Goal: Communication & Community: Ask a question

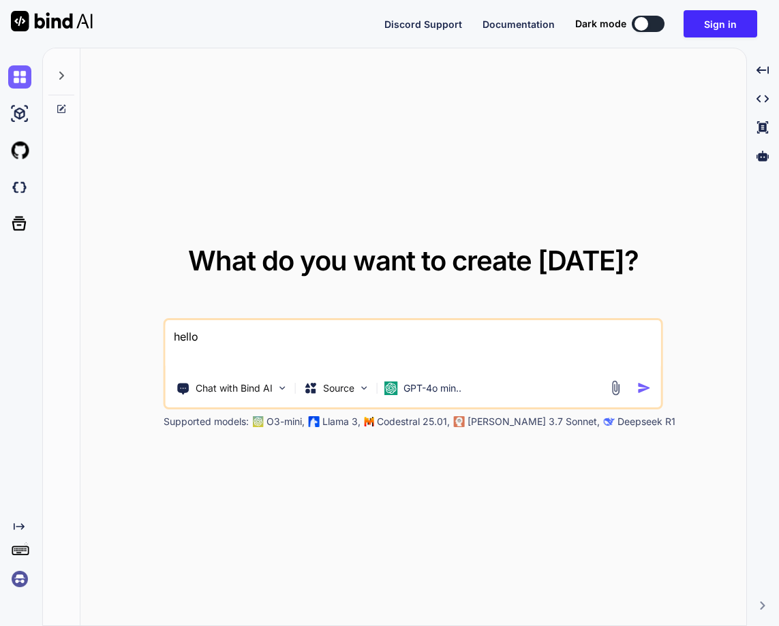
click at [20, 572] on img at bounding box center [19, 579] width 23 height 23
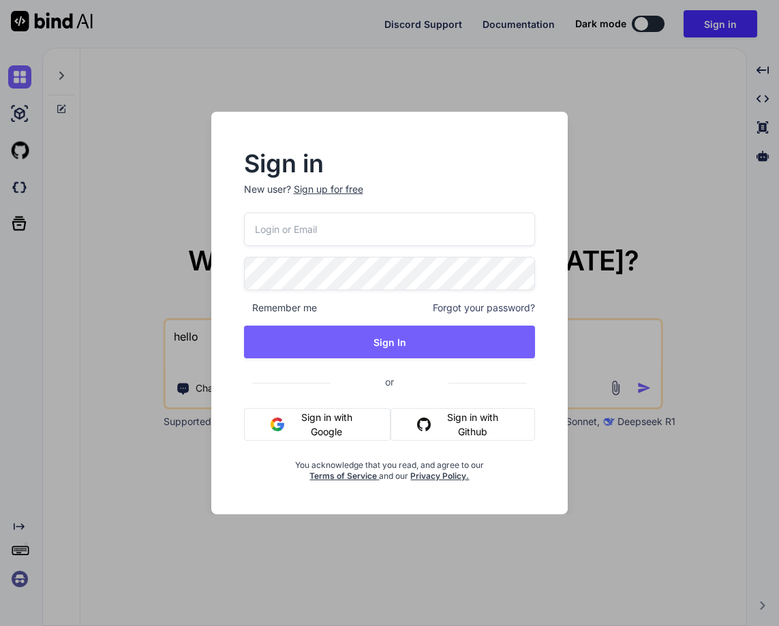
click at [294, 418] on button "Sign in with Google" at bounding box center [317, 424] width 147 height 33
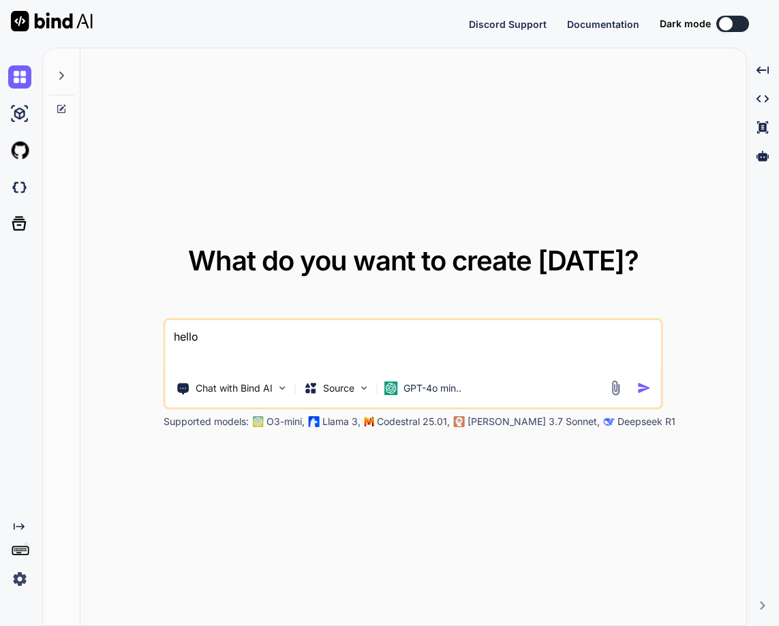
click at [432, 344] on textarea "hello" at bounding box center [413, 345] width 495 height 50
click at [17, 197] on img at bounding box center [19, 187] width 23 height 23
click at [277, 348] on textarea at bounding box center [413, 345] width 495 height 50
type textarea "hello"
click at [650, 387] on img "button" at bounding box center [644, 388] width 14 height 14
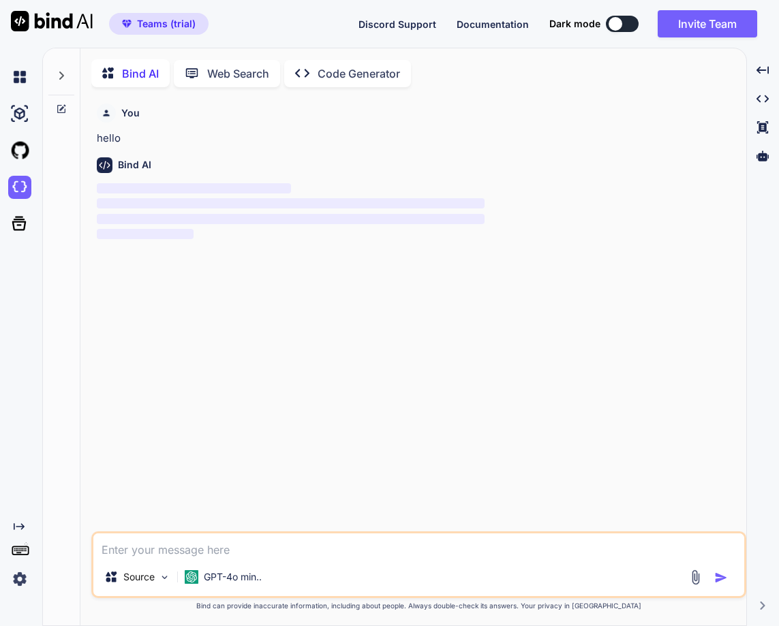
scroll to position [5, 0]
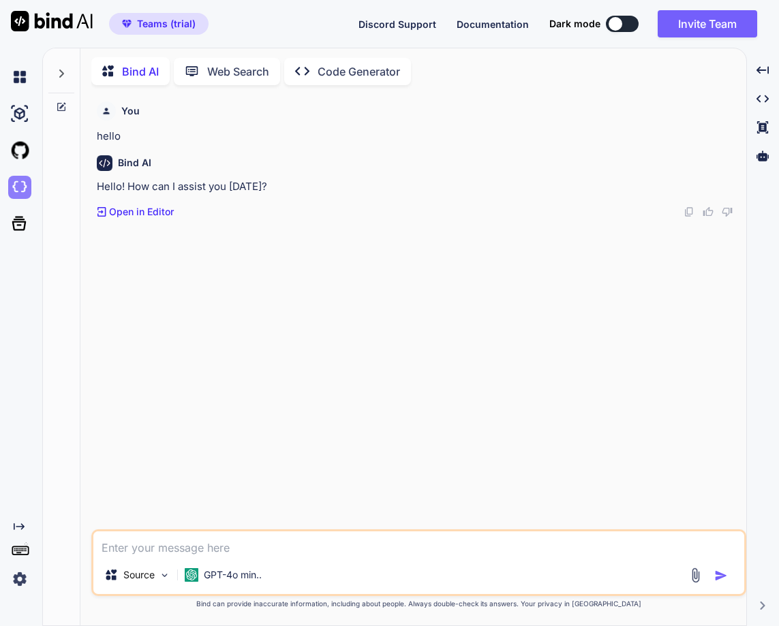
click at [18, 185] on img at bounding box center [19, 187] width 23 height 23
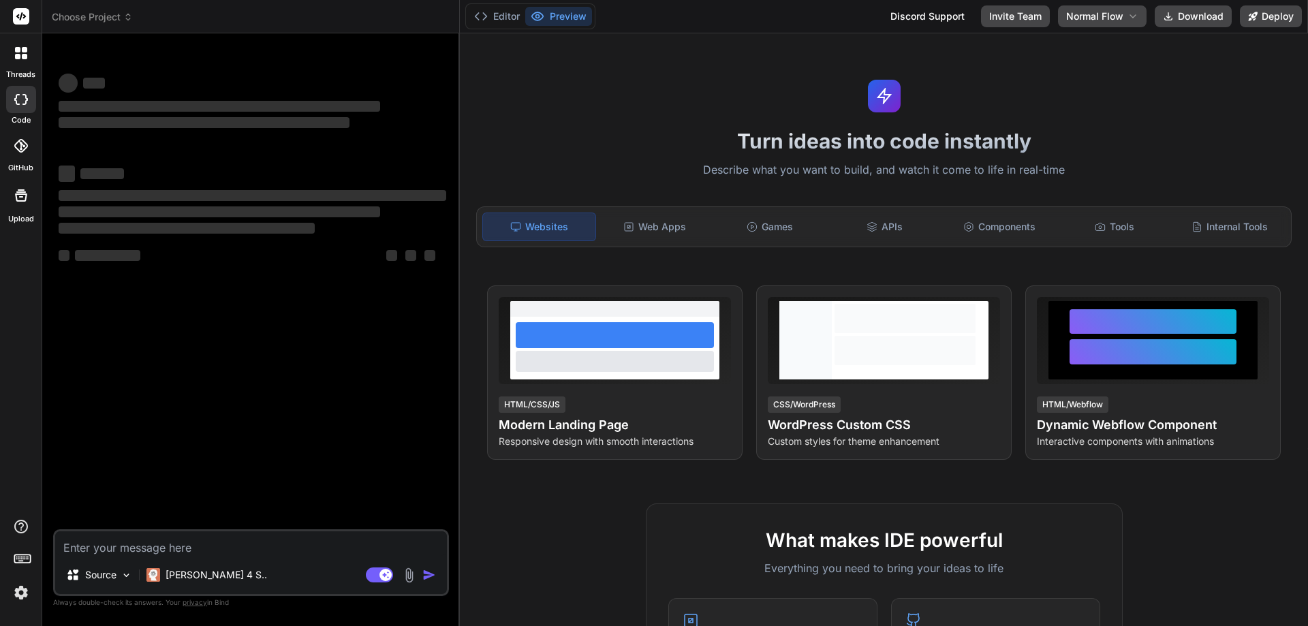
type textarea "x"
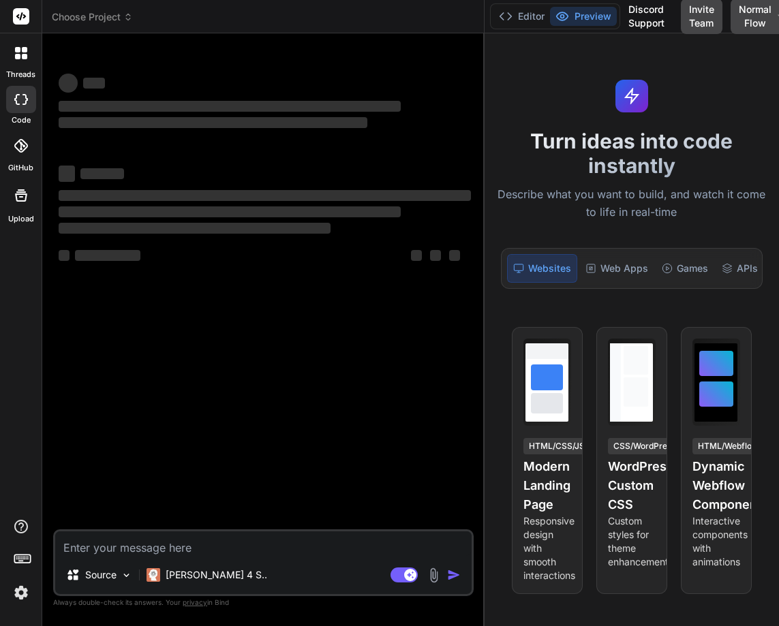
drag, startPoint x: 283, startPoint y: 230, endPoint x: 680, endPoint y: 204, distance: 397.5
click at [680, 204] on div "Choose Project Created with Pixso. Bind AI Web Search Created with Pixso. Code …" at bounding box center [410, 313] width 737 height 626
type textarea "x"
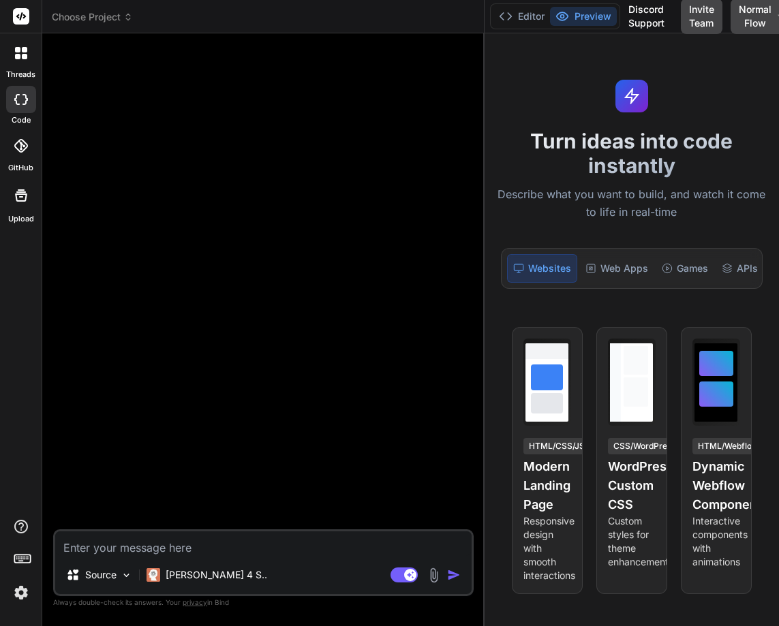
click at [99, 534] on textarea at bounding box center [263, 544] width 416 height 25
type textarea "H"
type textarea "x"
type textarea "He"
type textarea "x"
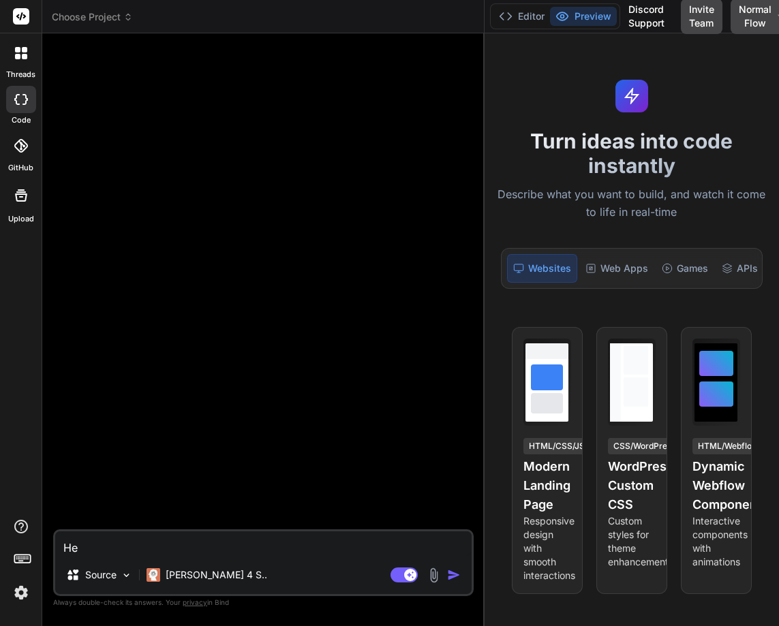
type textarea "Hel"
type textarea "x"
type textarea "Hell"
type textarea "x"
type textarea "Hello"
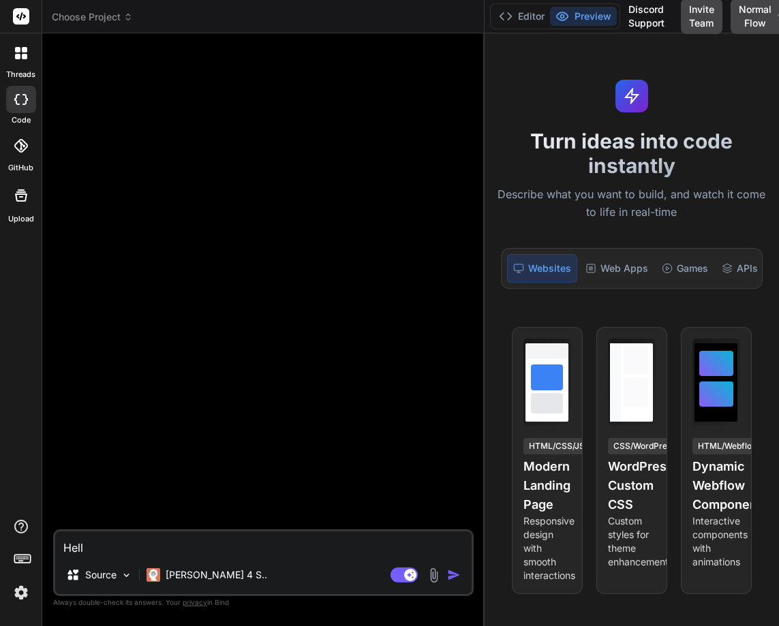
type textarea "x"
type textarea "Hello"
type textarea "x"
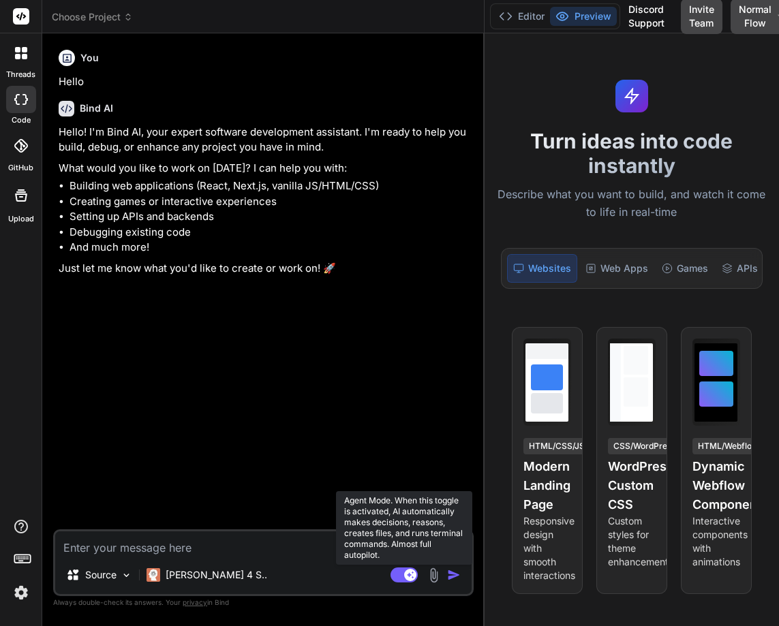
click at [413, 581] on rect at bounding box center [403, 575] width 27 height 15
type textarea "x"
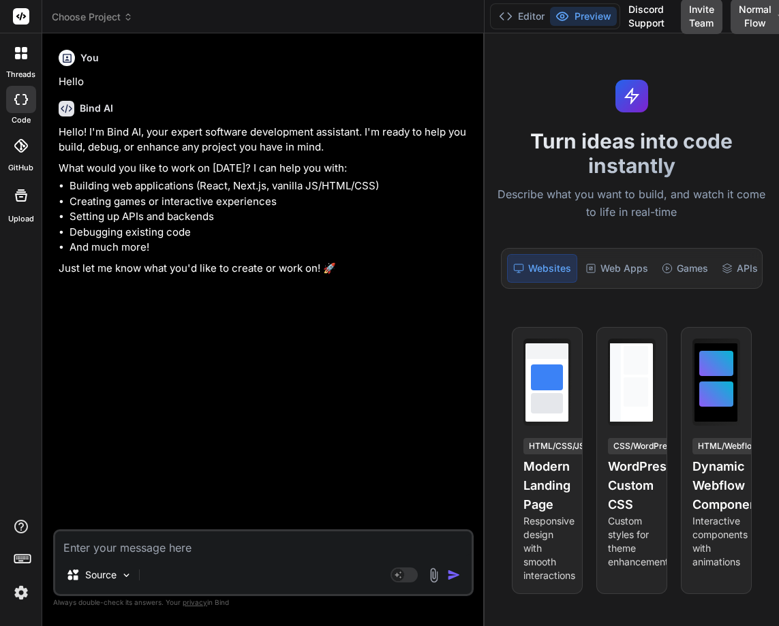
click at [269, 549] on textarea at bounding box center [263, 544] width 416 height 25
type textarea "Y"
type textarea "x"
type textarea "Ys"
type textarea "x"
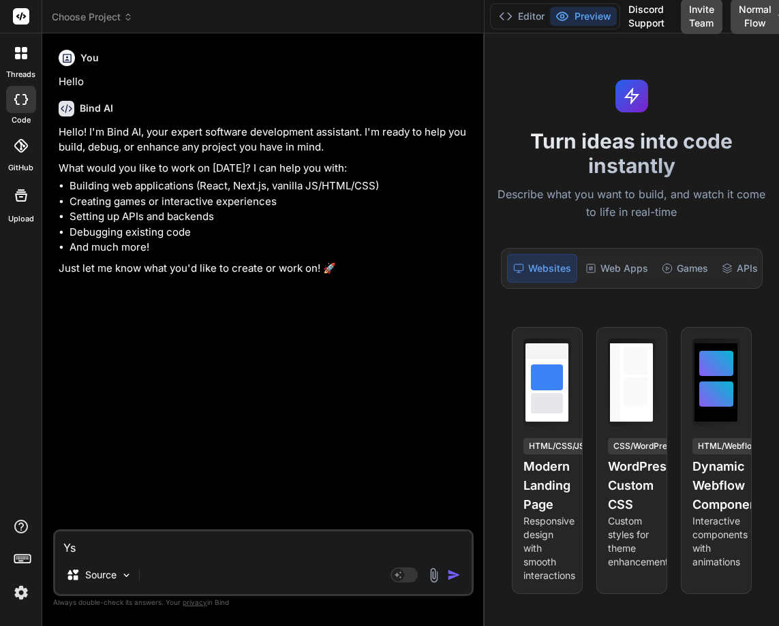
click at [126, 555] on textarea "Ys" at bounding box center [263, 544] width 416 height 25
type textarea "Y"
type textarea "x"
type textarea "Ye"
type textarea "x"
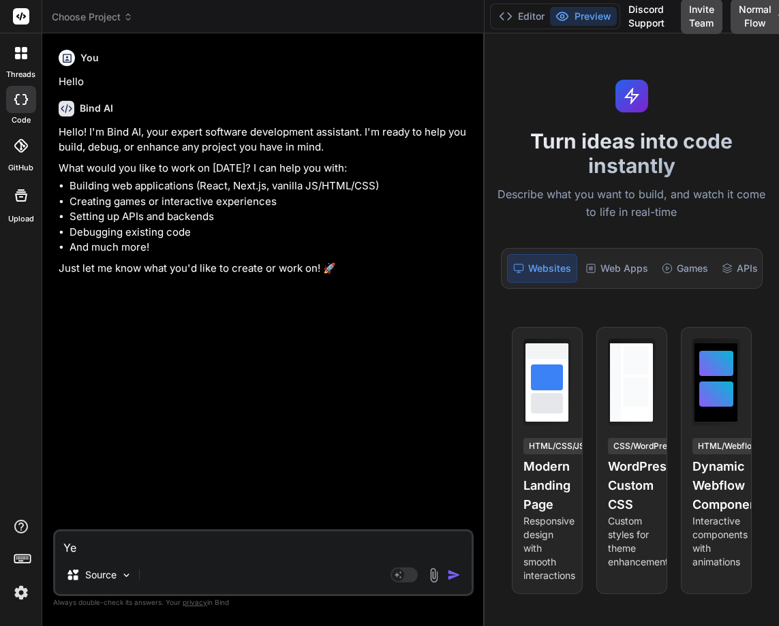
type textarea "Yes"
type textarea "x"
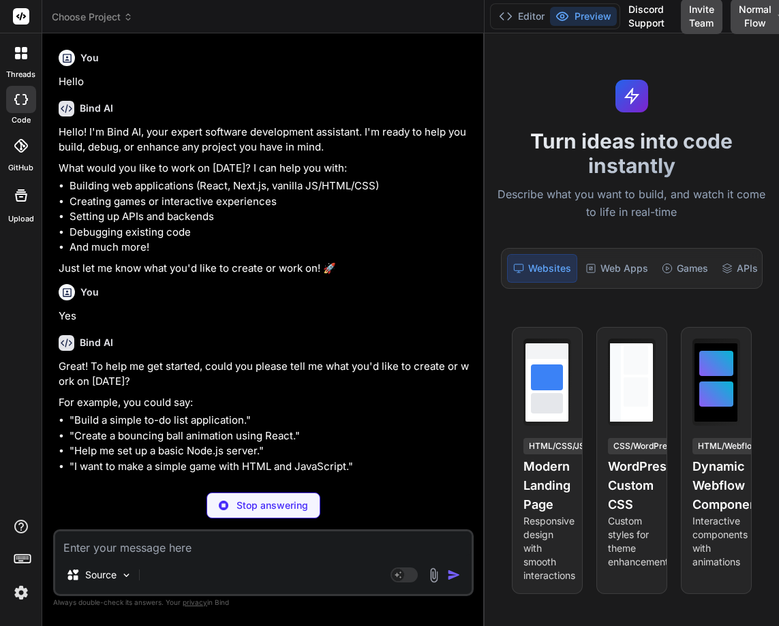
type textarea "x"
